Goal: Information Seeking & Learning: Learn about a topic

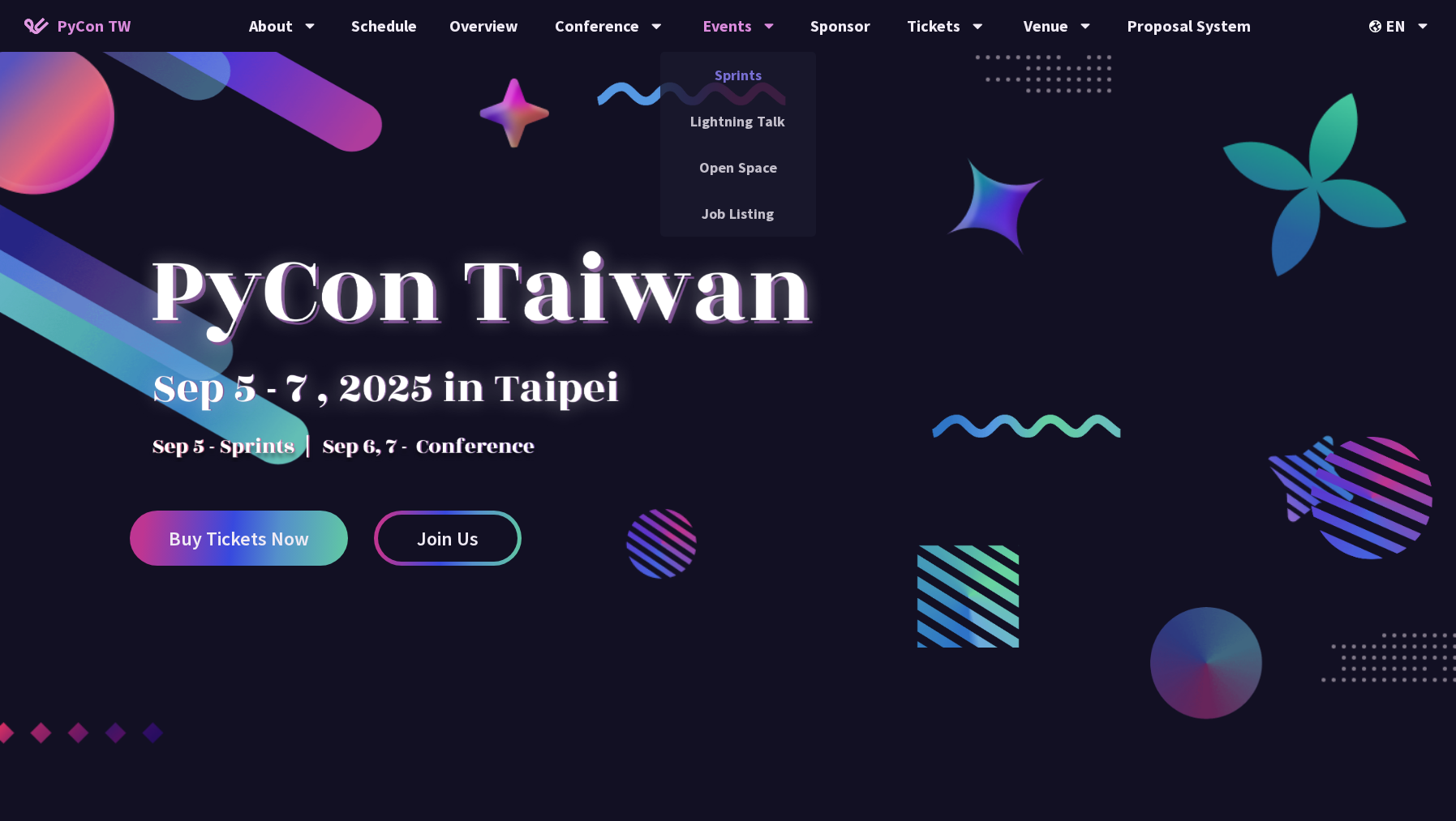
click at [746, 82] on link "Sprints" at bounding box center [738, 75] width 155 height 38
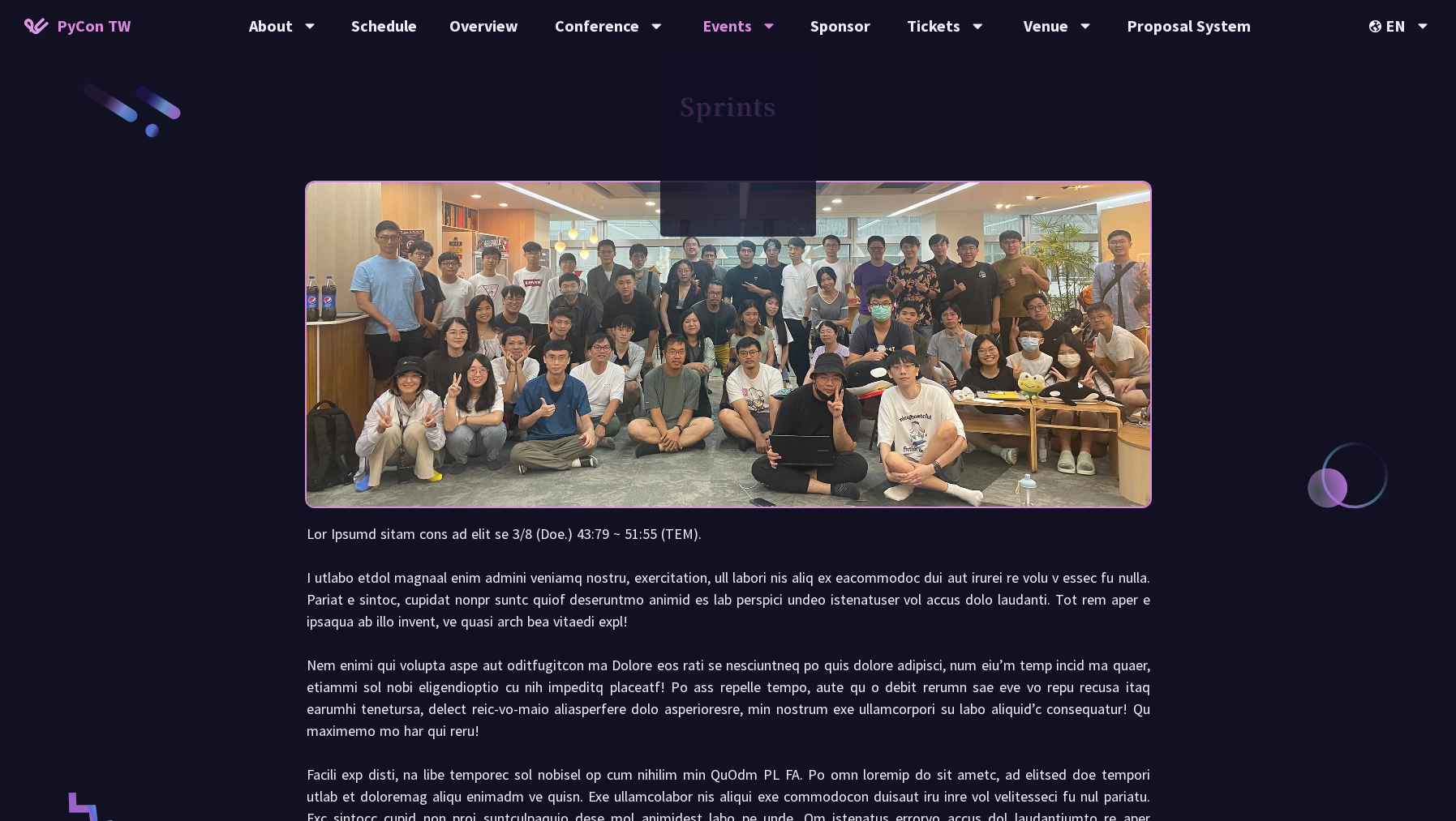
click at [615, 626] on p at bounding box center [728, 687] width 843 height 328
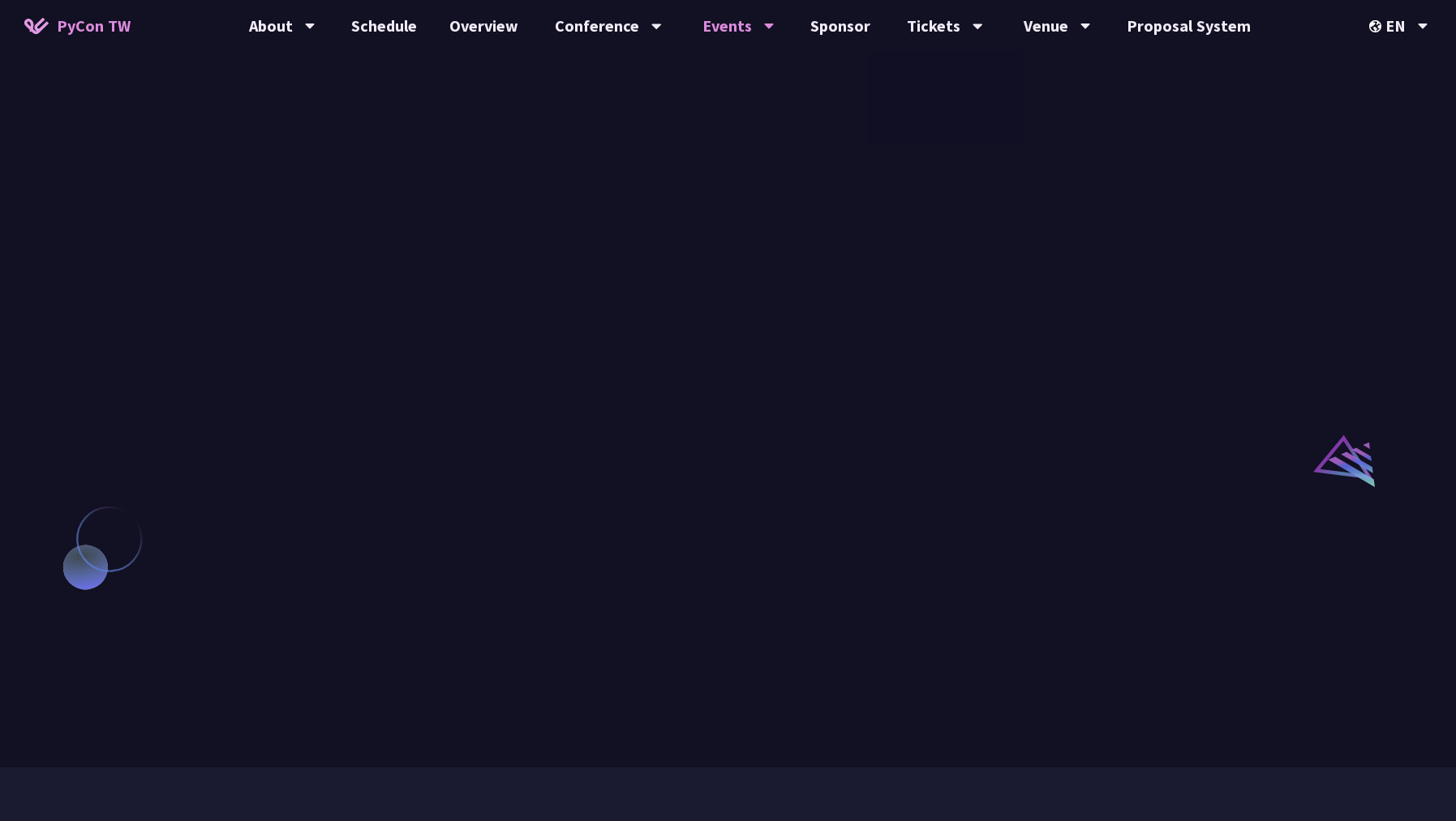
scroll to position [818, 0]
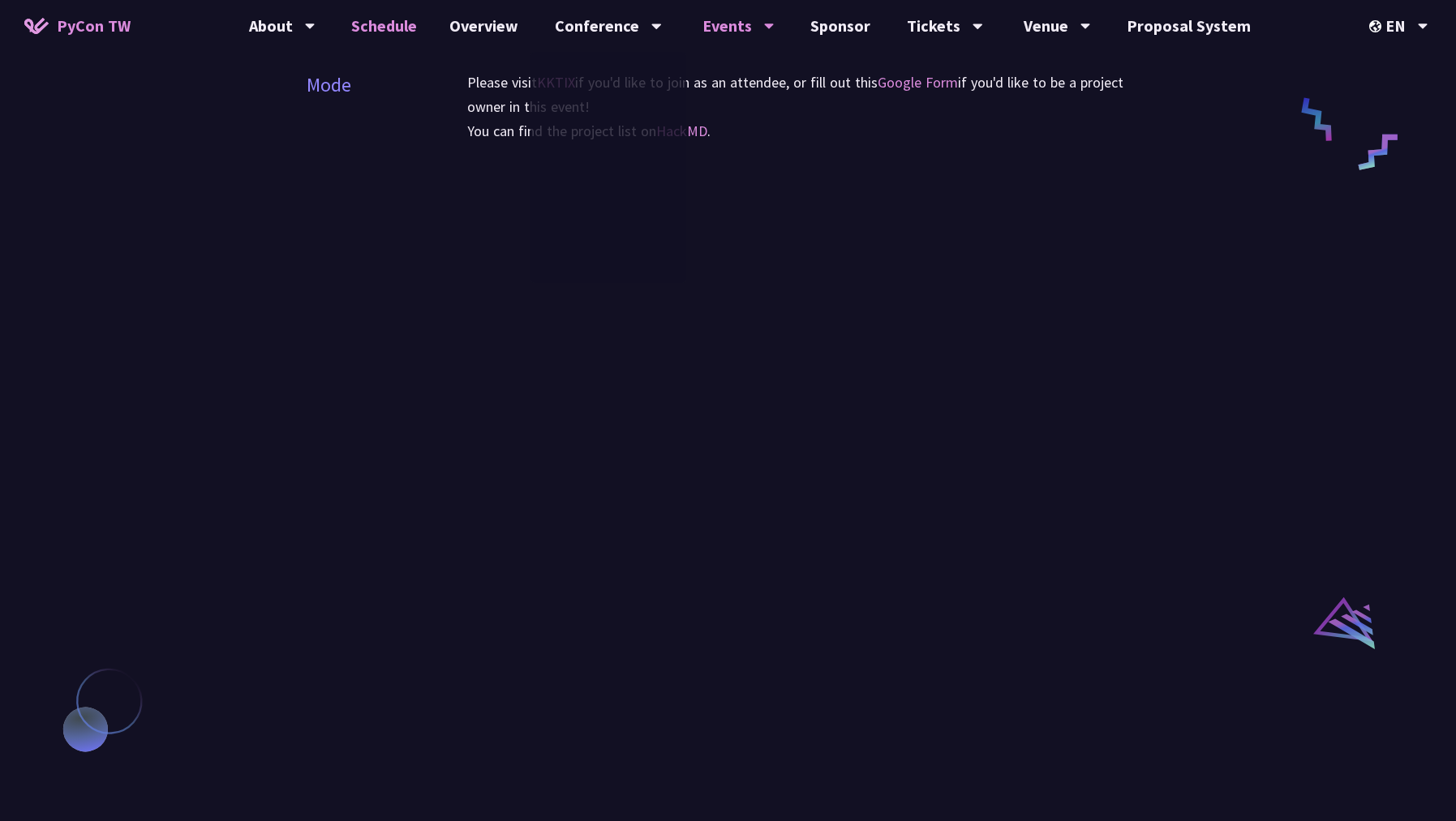
click at [408, 36] on link "Schedule" at bounding box center [384, 25] width 98 height 51
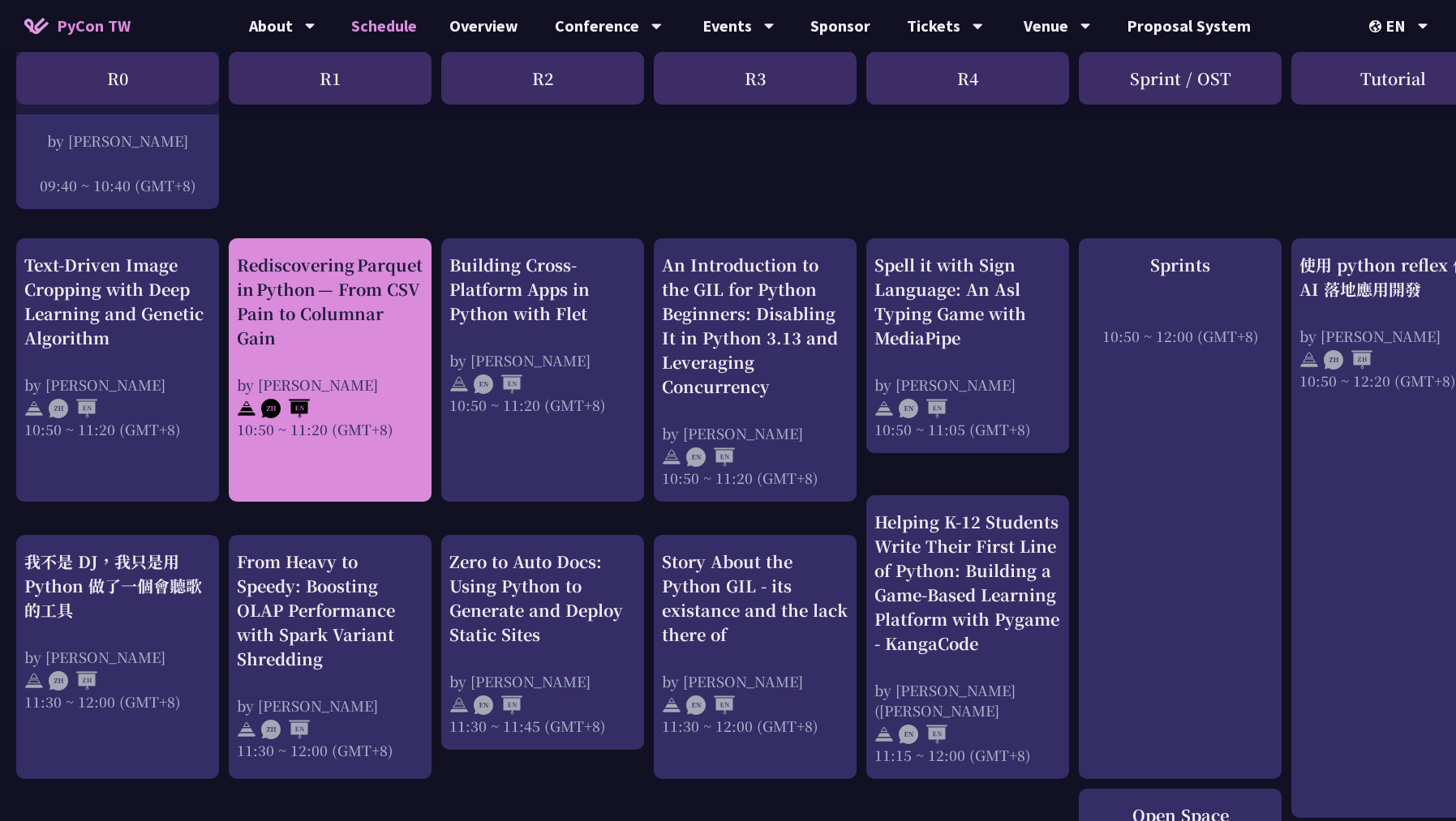
scroll to position [584, 0]
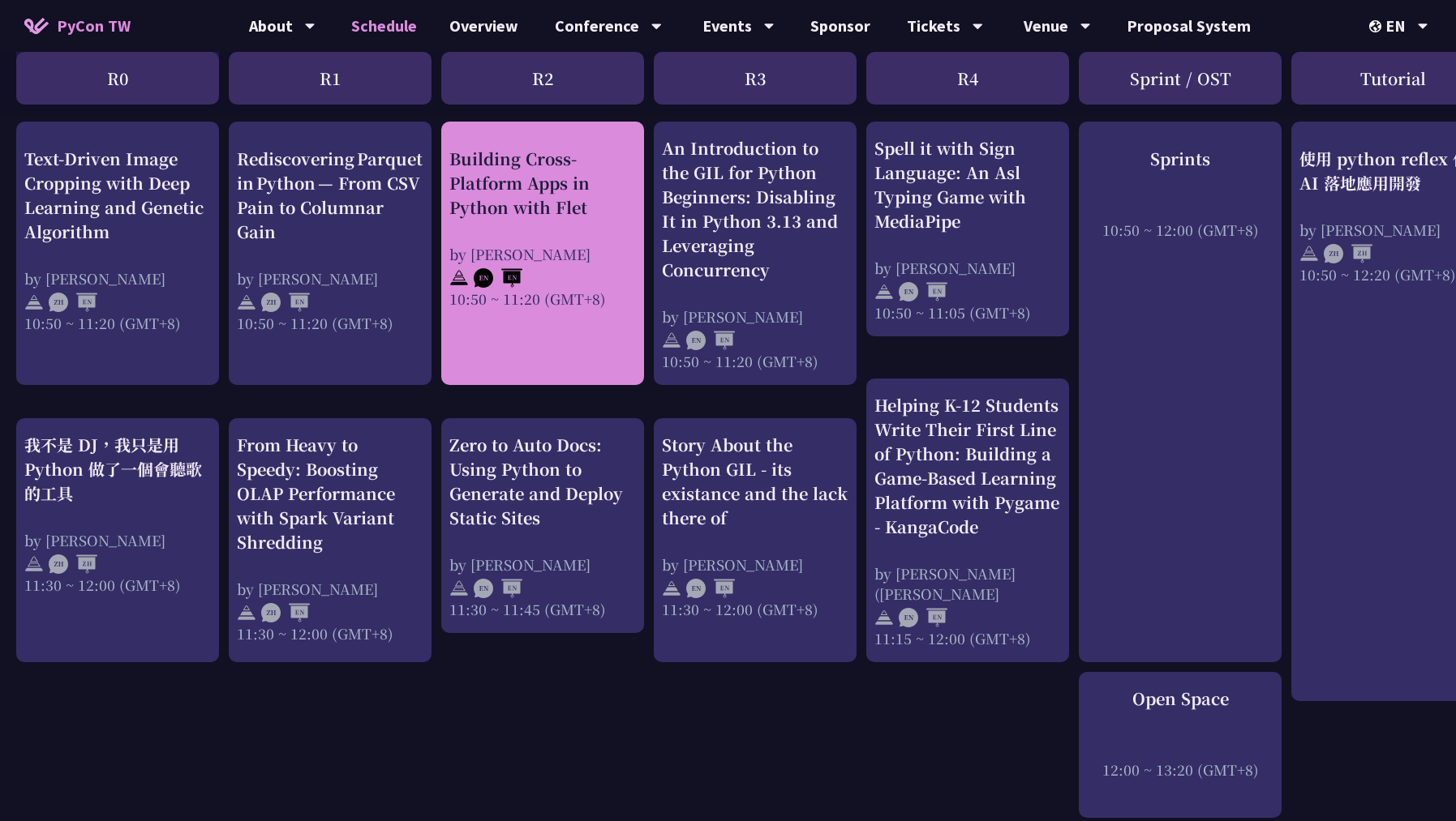
click at [560, 236] on div "Building Cross-Platform Apps in Python with Flet by [PERSON_NAME] 10:50 ~ 11:20…" at bounding box center [543, 227] width 187 height 162
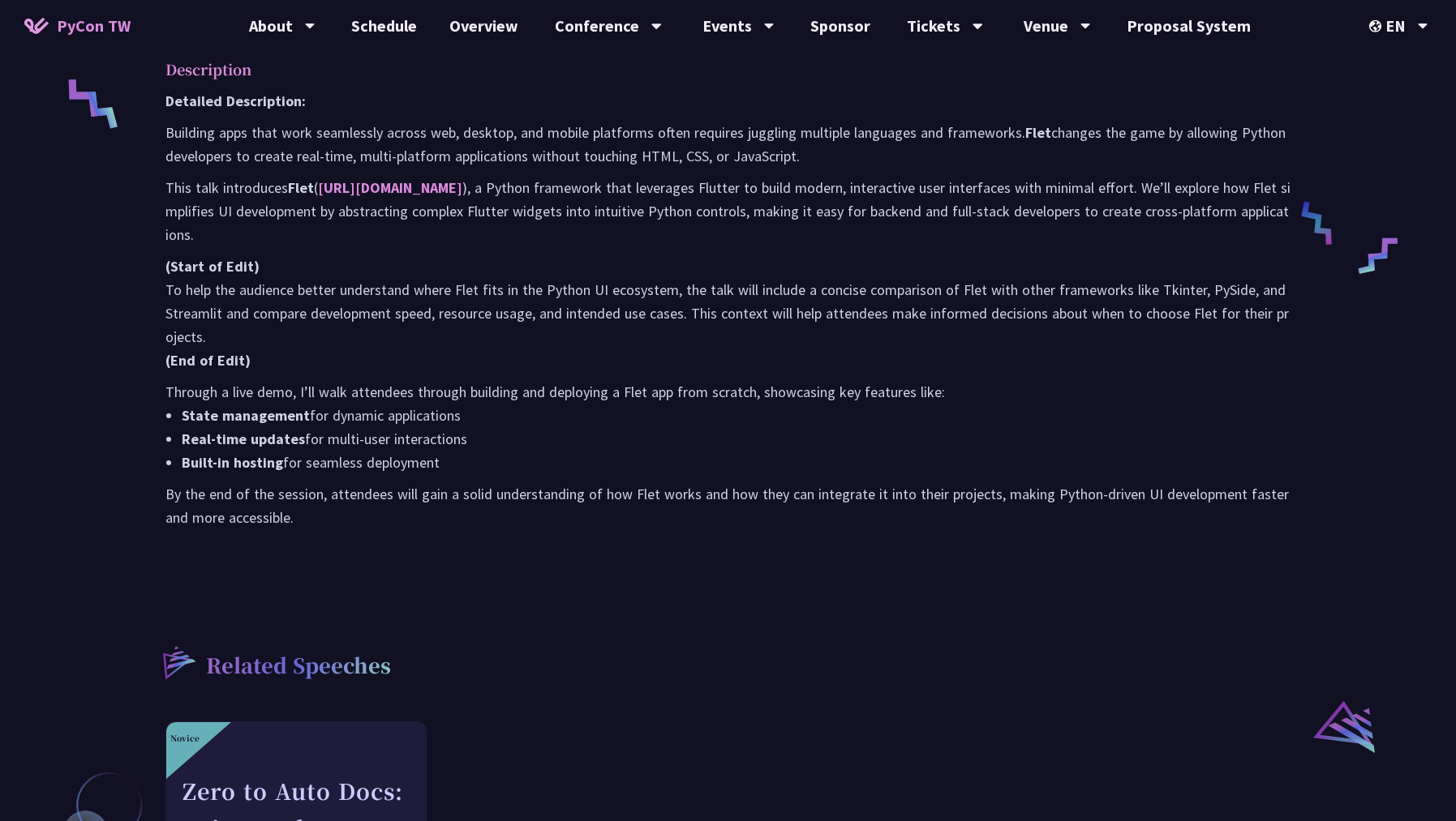
scroll to position [818, 0]
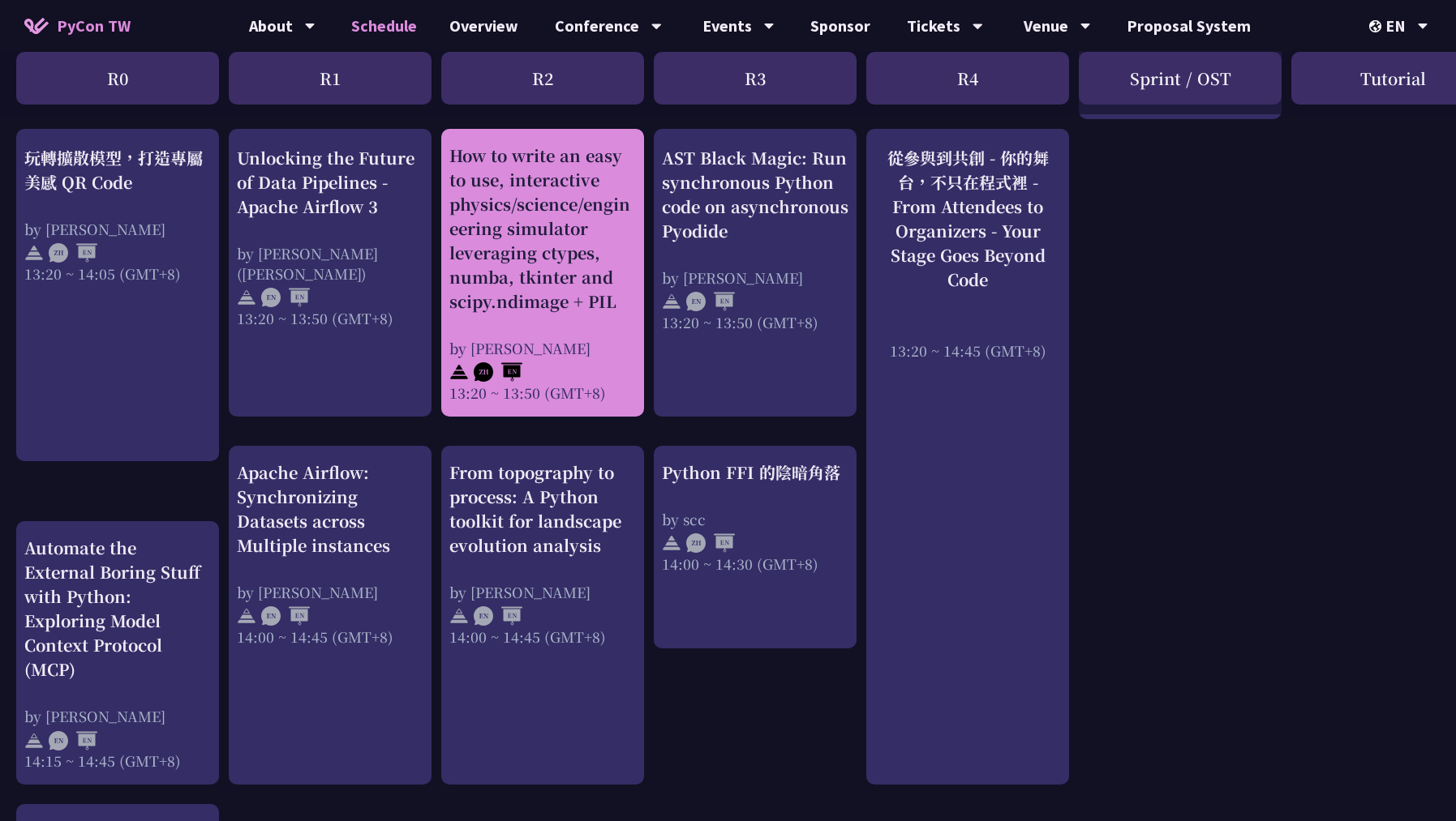
scroll to position [1284, 0]
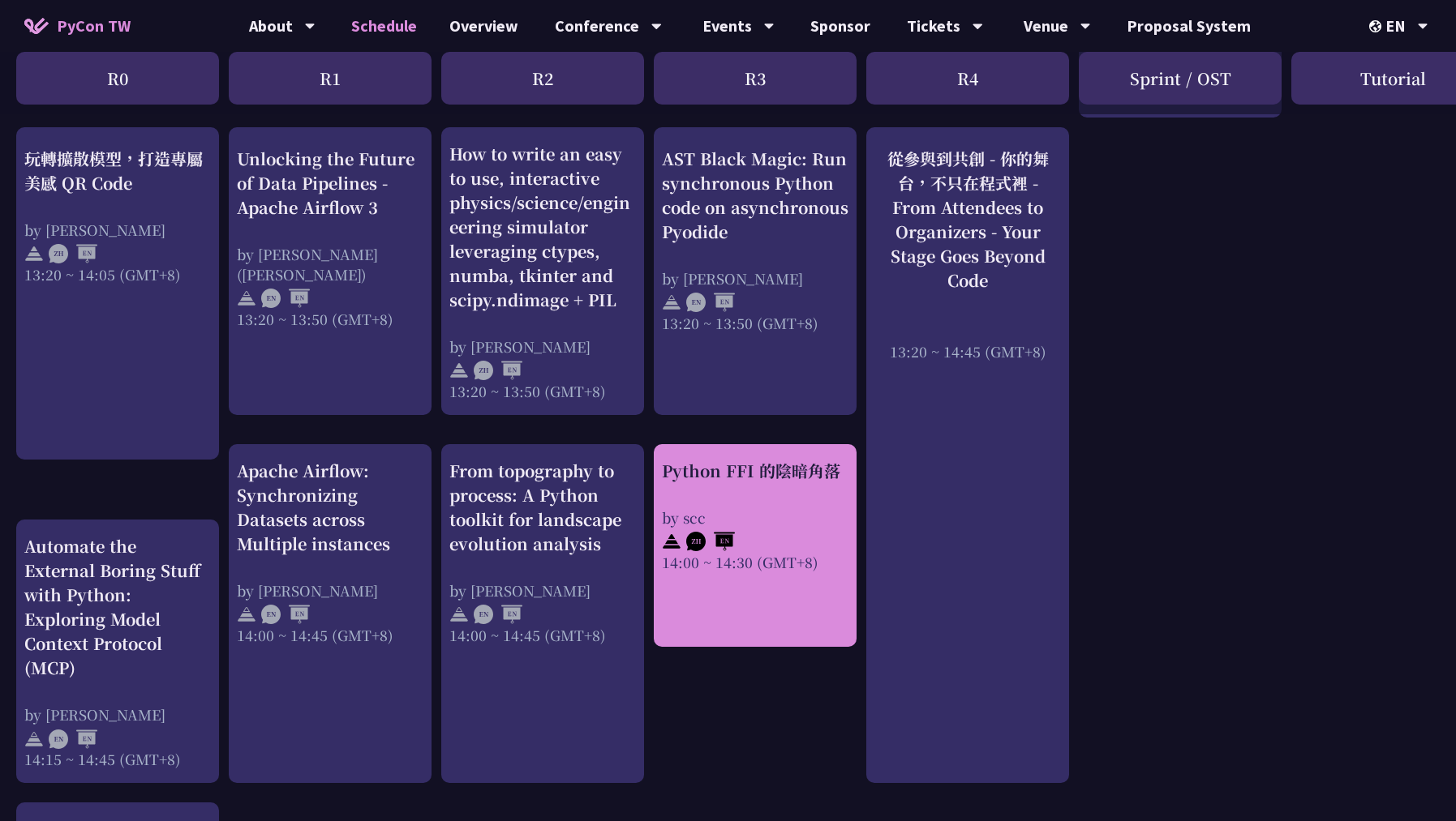
click at [793, 527] on div "by scc" at bounding box center [755, 517] width 187 height 20
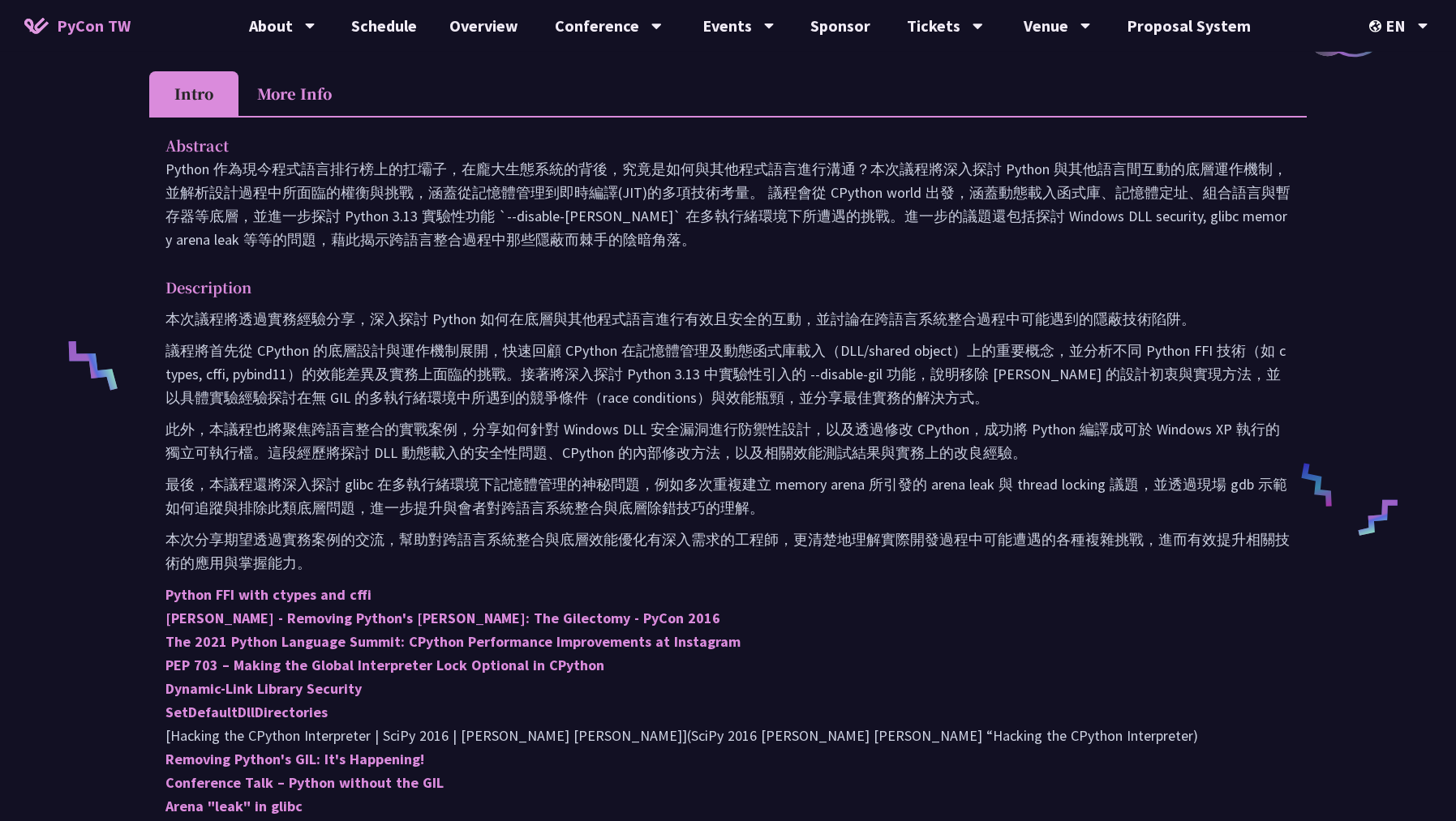
scroll to position [467, 0]
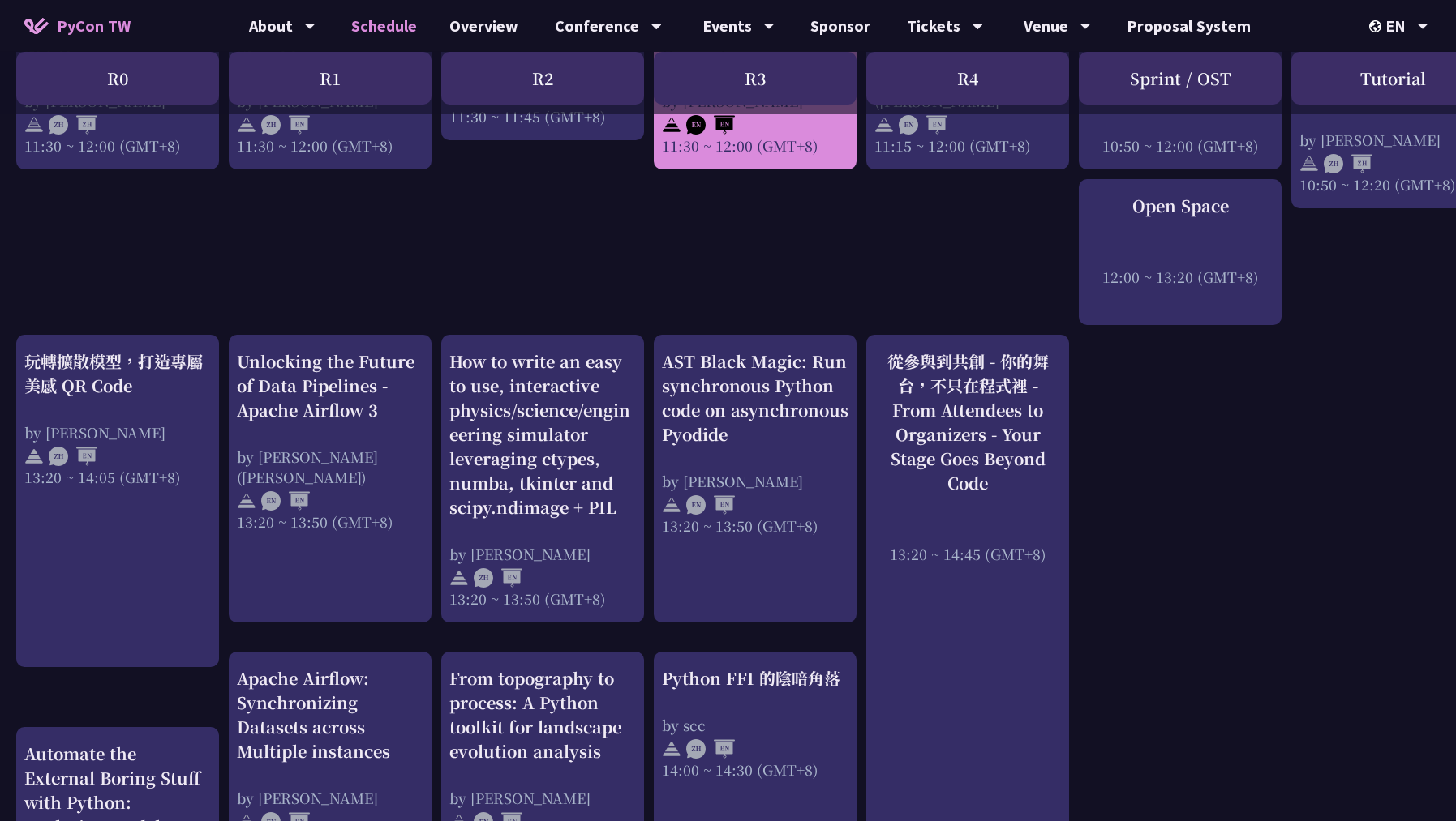
scroll to position [1284, 0]
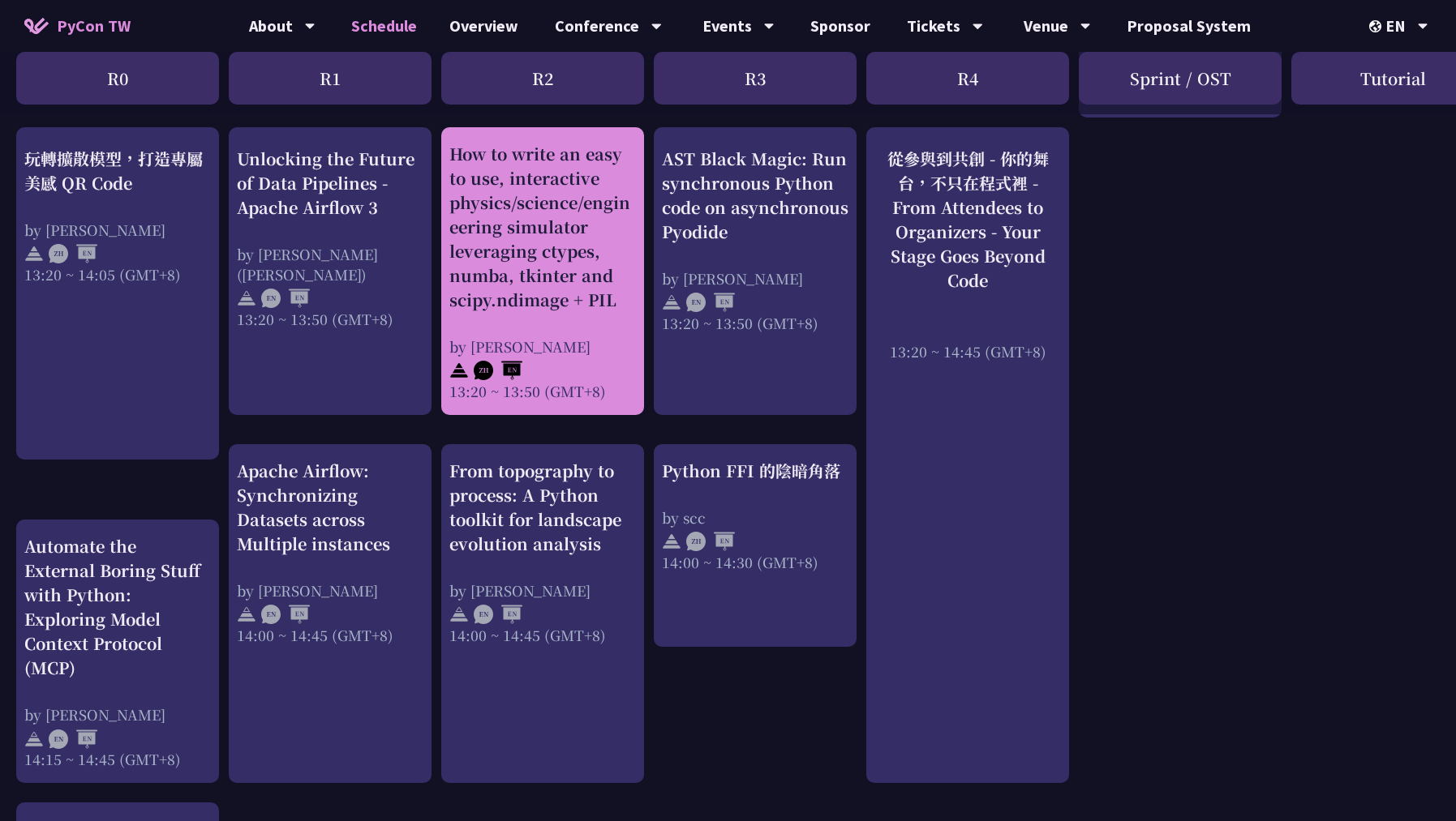
click at [524, 281] on div "How to write an easy to use, interactive physics/science/engineering simulator …" at bounding box center [543, 227] width 187 height 170
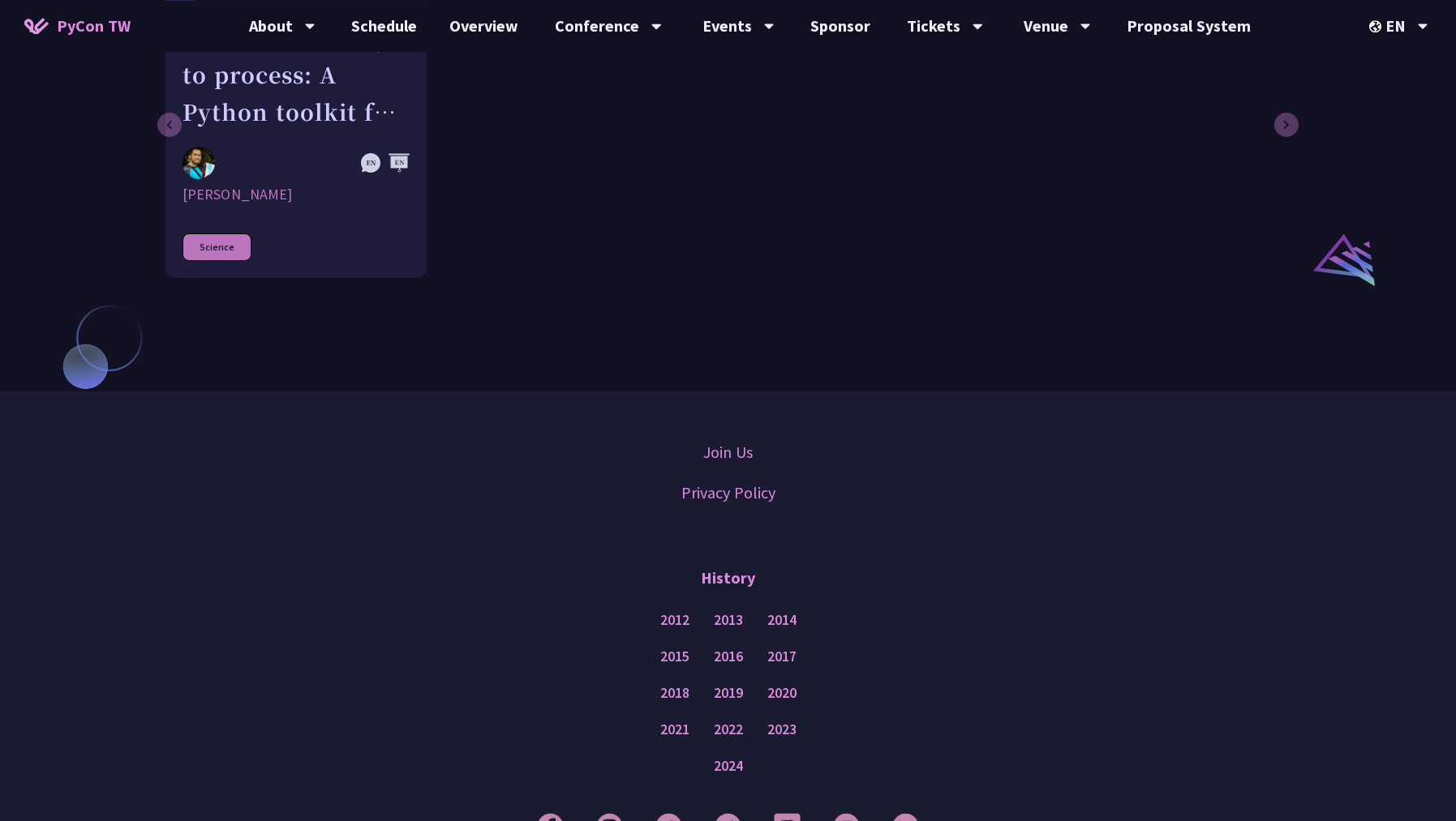
scroll to position [818, 0]
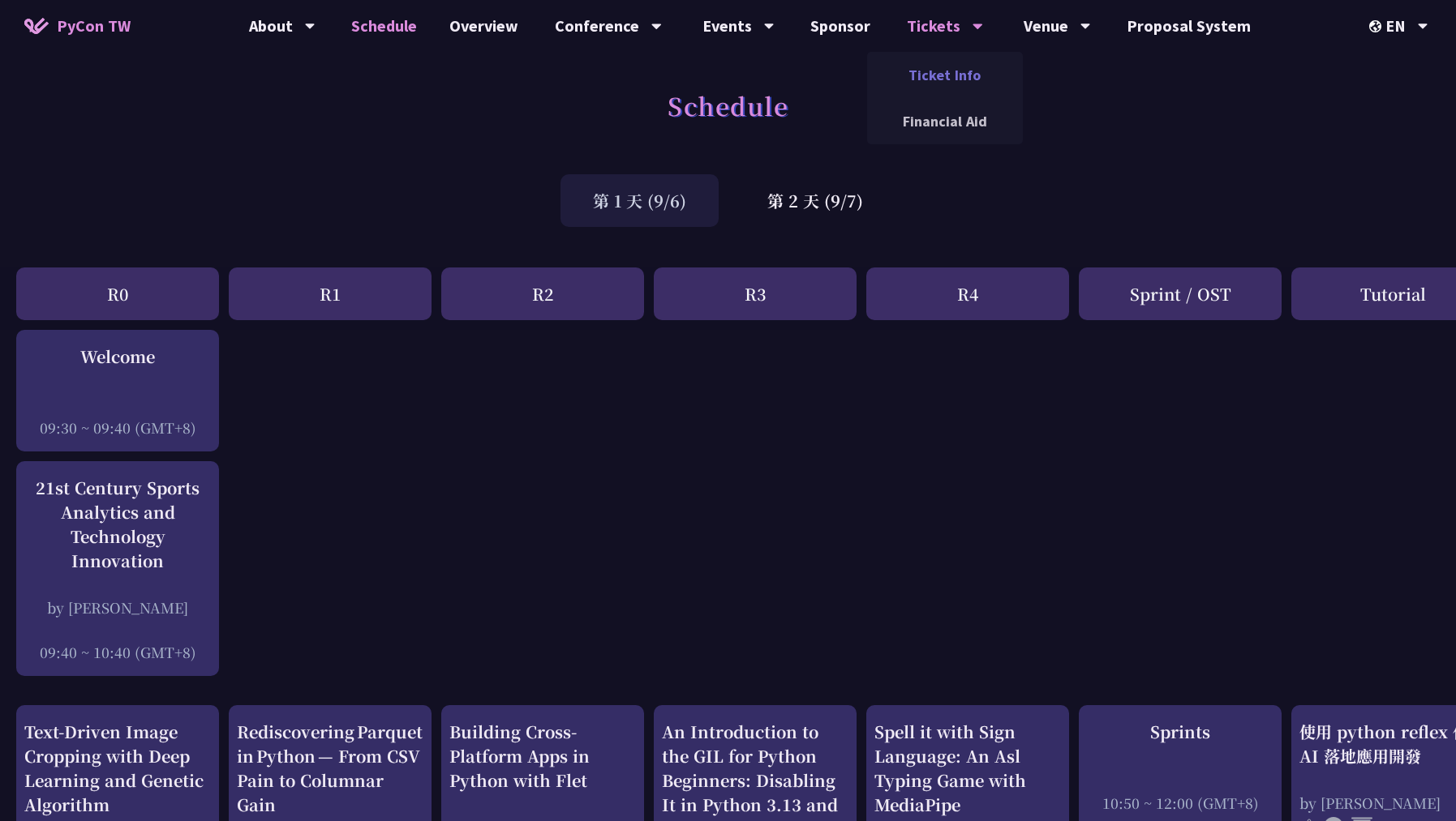
click at [960, 84] on link "Ticket Info" at bounding box center [944, 75] width 155 height 38
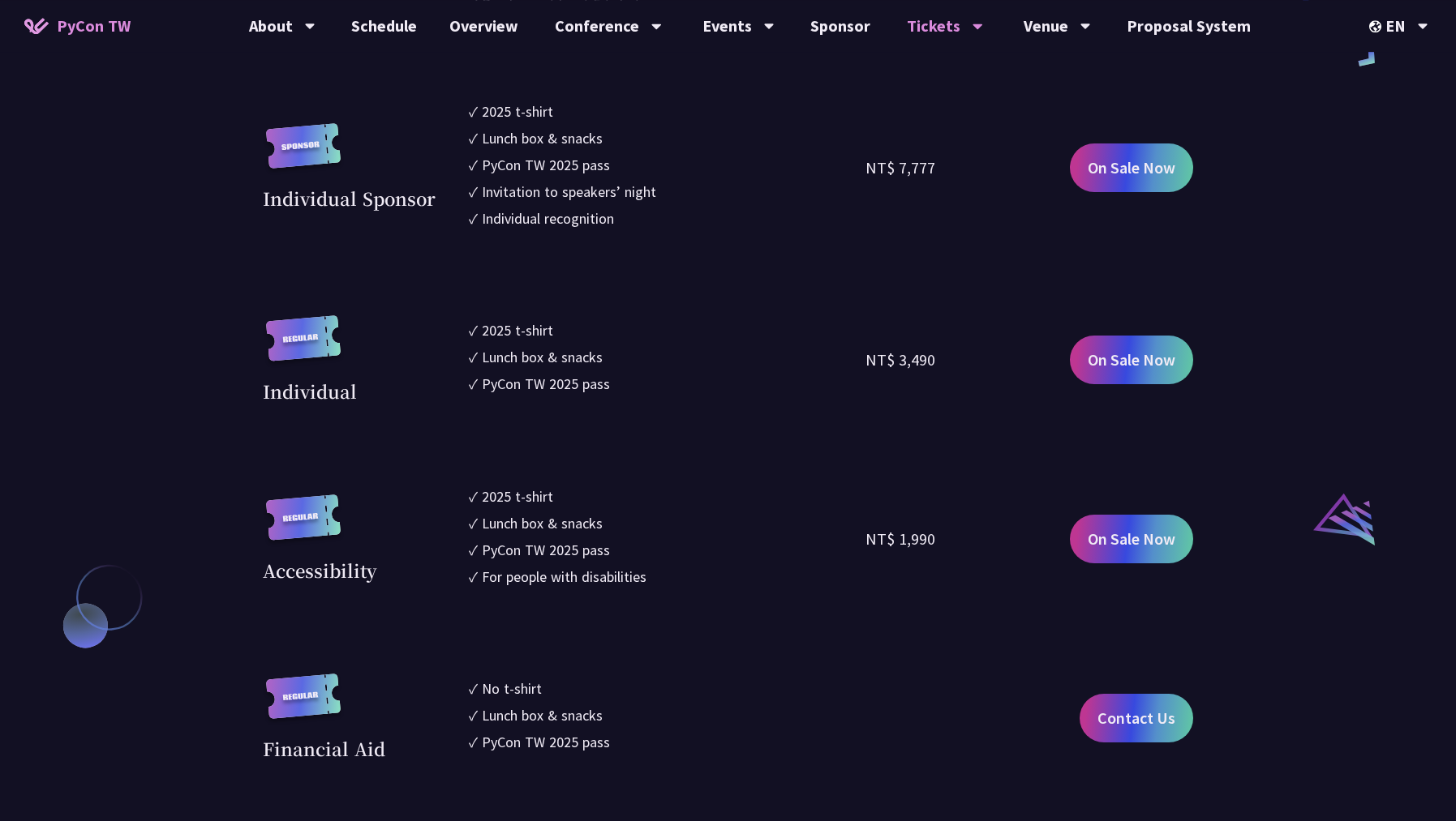
scroll to position [1517, 0]
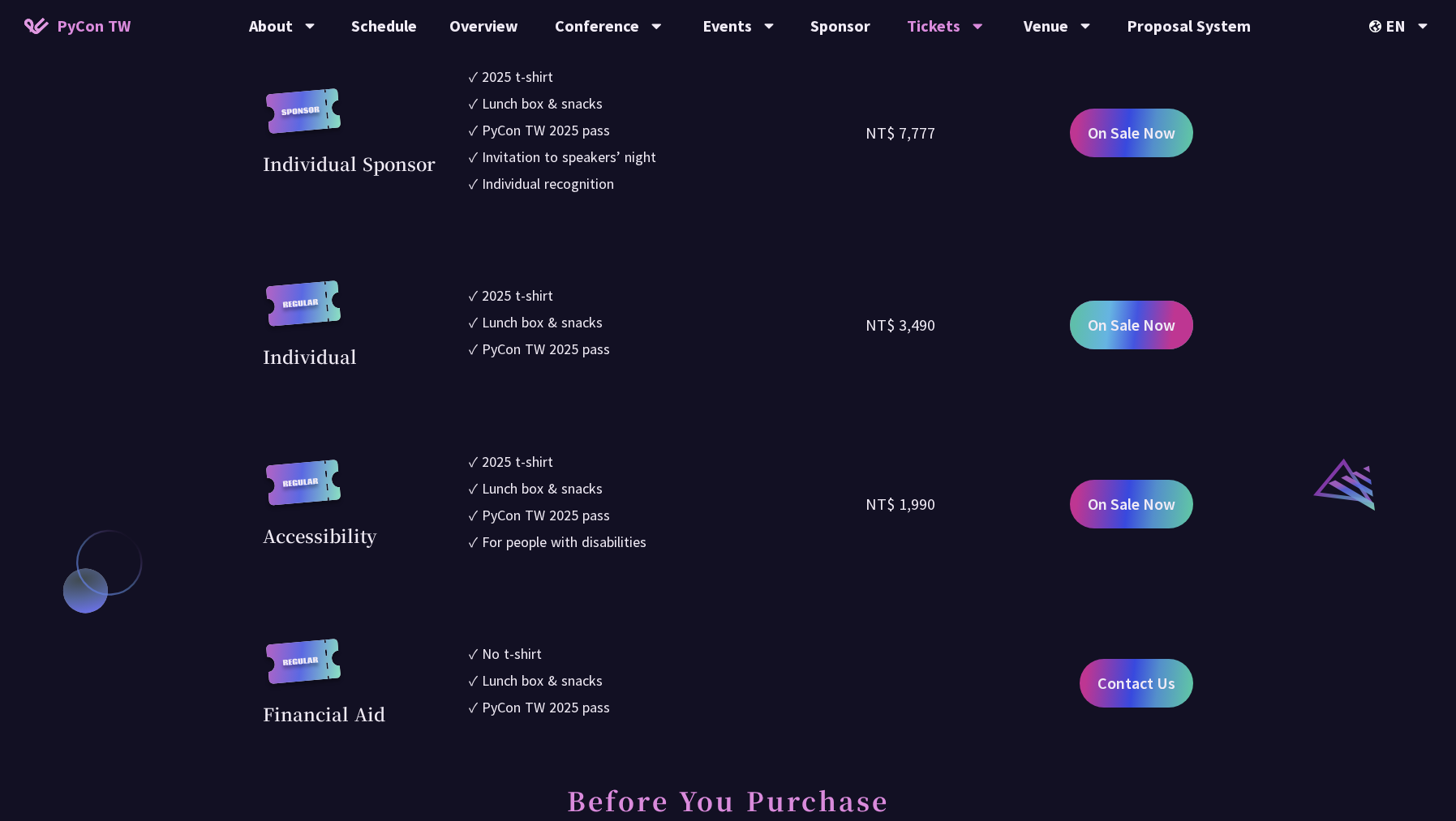
click at [1113, 317] on span "On Sale Now" at bounding box center [1131, 325] width 87 height 24
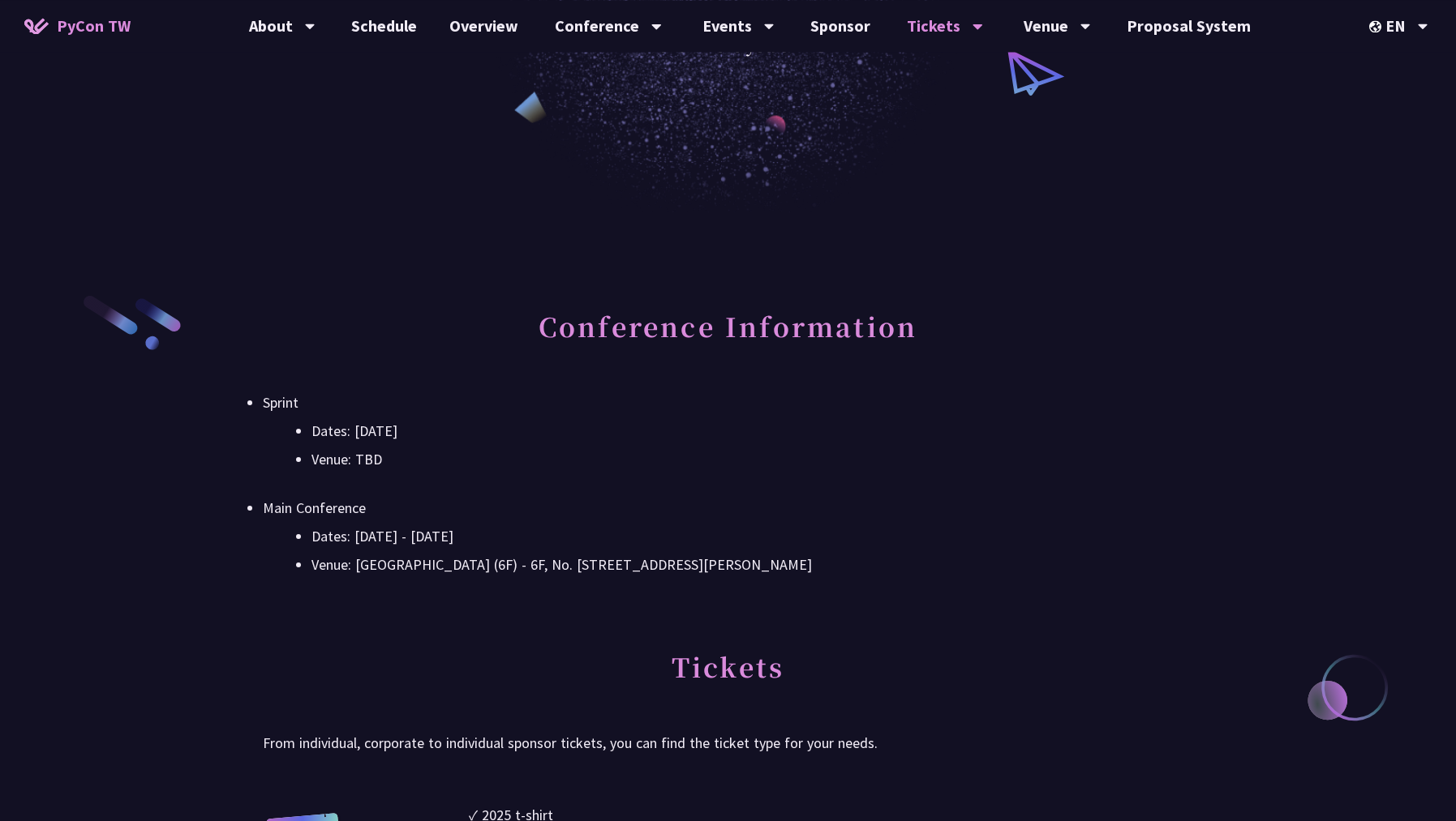
scroll to position [0, 0]
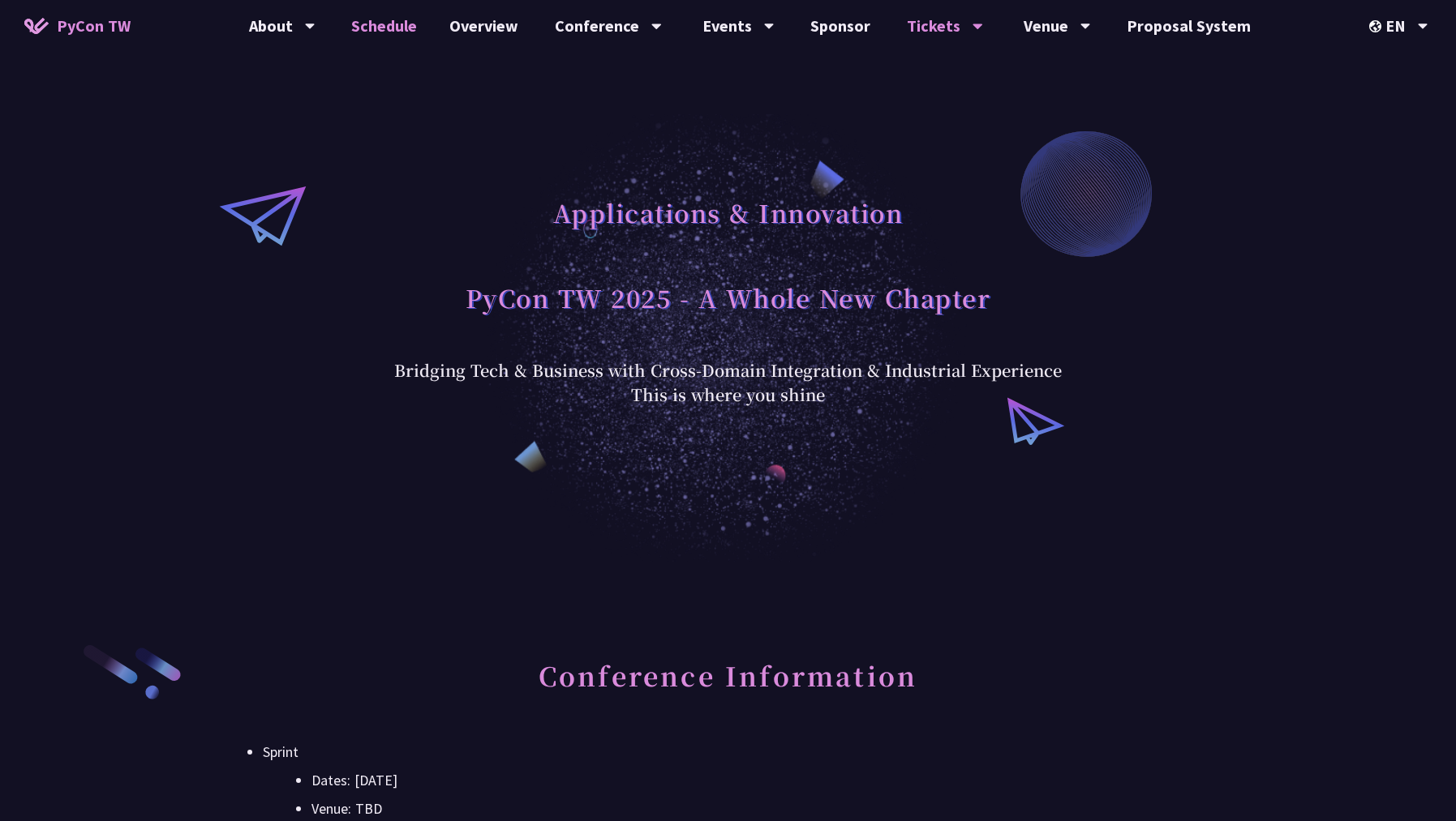
click at [407, 25] on link "Schedule" at bounding box center [384, 25] width 98 height 51
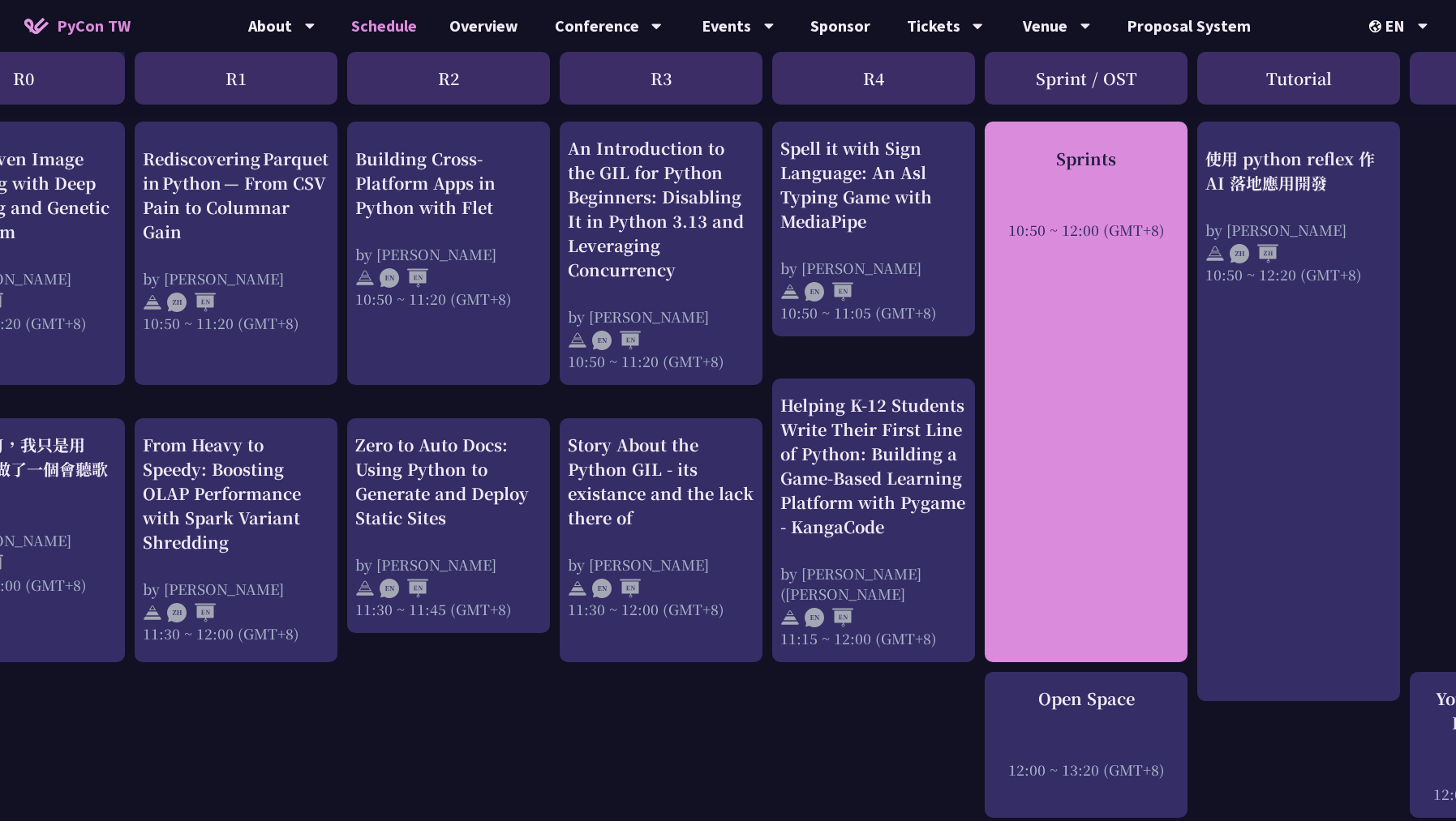
scroll to position [584, 155]
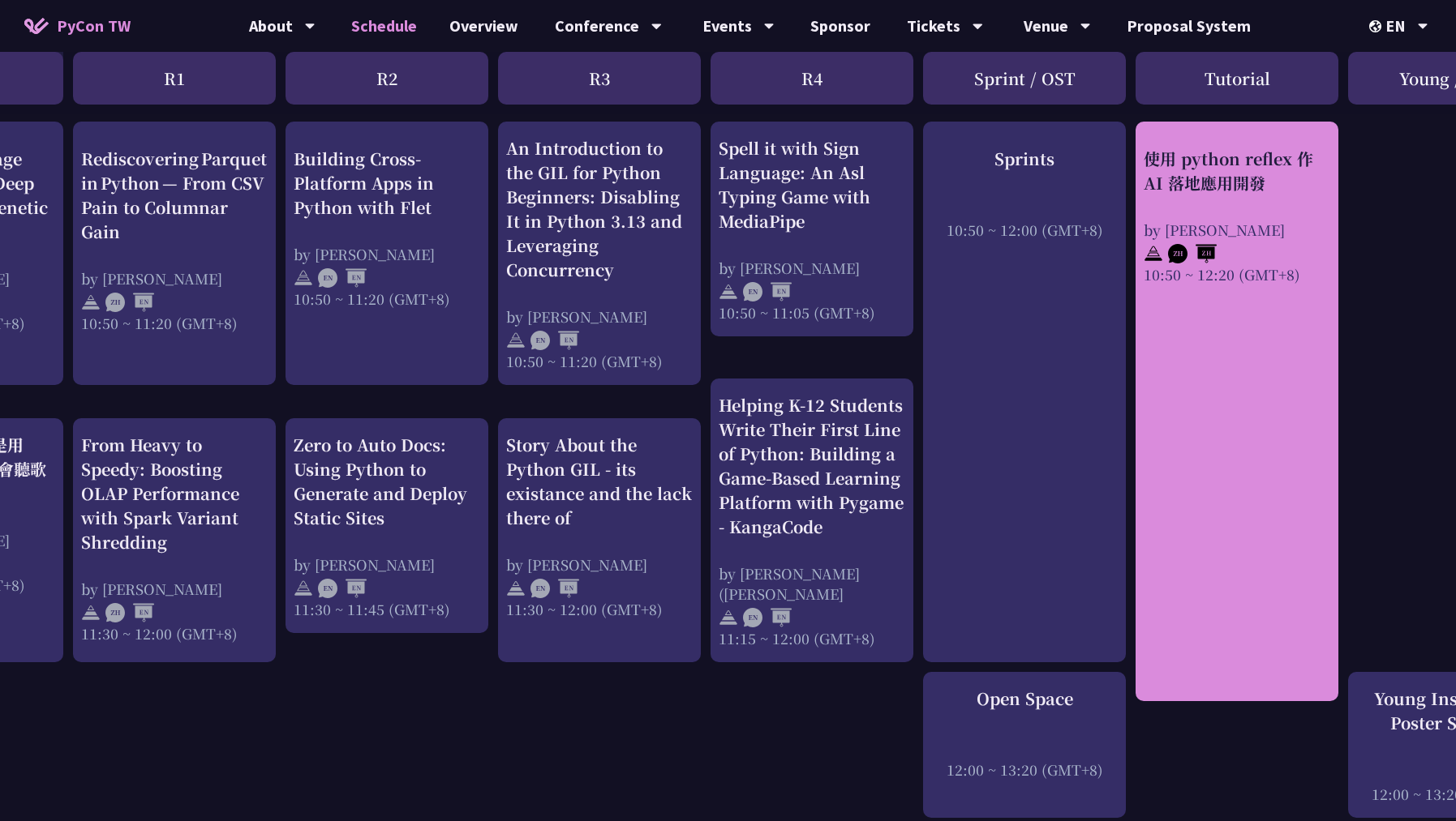
click at [1152, 352] on div "使用 python reflex 作 AI 落地應用開發 by [PERSON_NAME] 10:50 ~ 12:20 (GMT+8)" at bounding box center [1237, 411] width 203 height 579
click at [1218, 394] on div "使用 python reflex 作 AI 落地應用開發 by [PERSON_NAME] 10:50 ~ 12:20 (GMT+8)" at bounding box center [1237, 411] width 203 height 579
click at [1219, 226] on div "by [PERSON_NAME]" at bounding box center [1237, 229] width 187 height 20
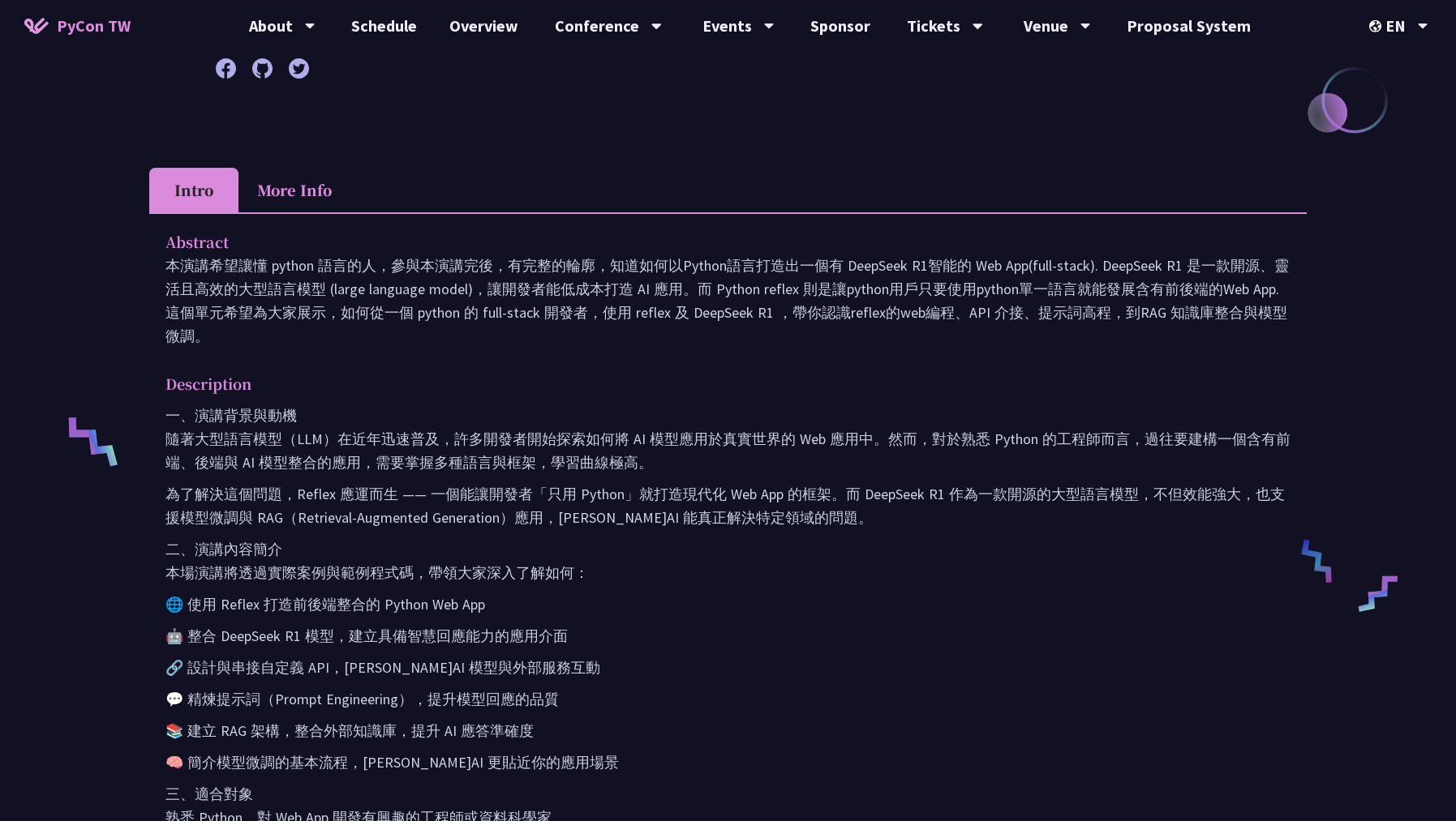
scroll to position [350, 0]
